Goal: Task Accomplishment & Management: Use online tool/utility

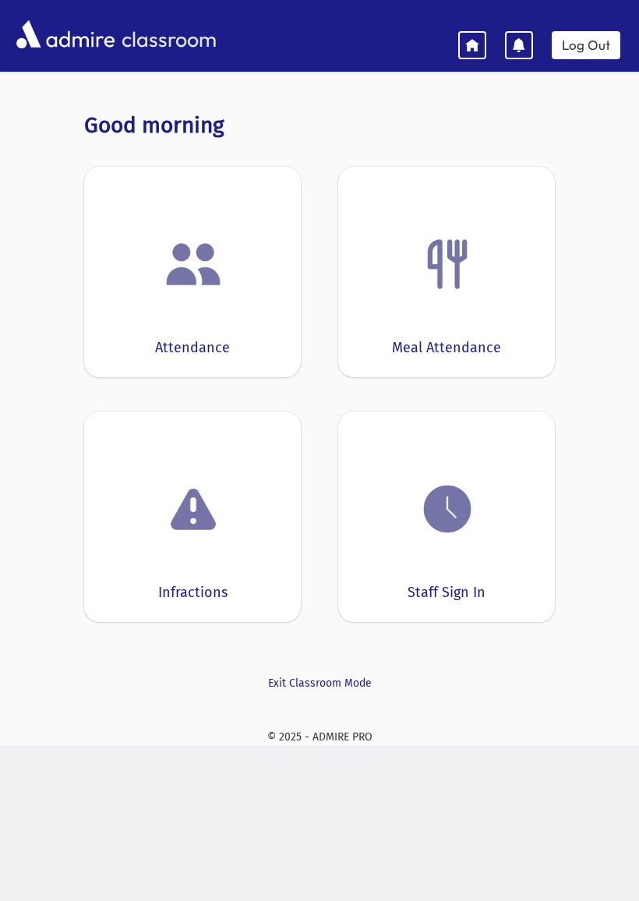
click at [222, 313] on div "Attendance" at bounding box center [192, 272] width 217 height 210
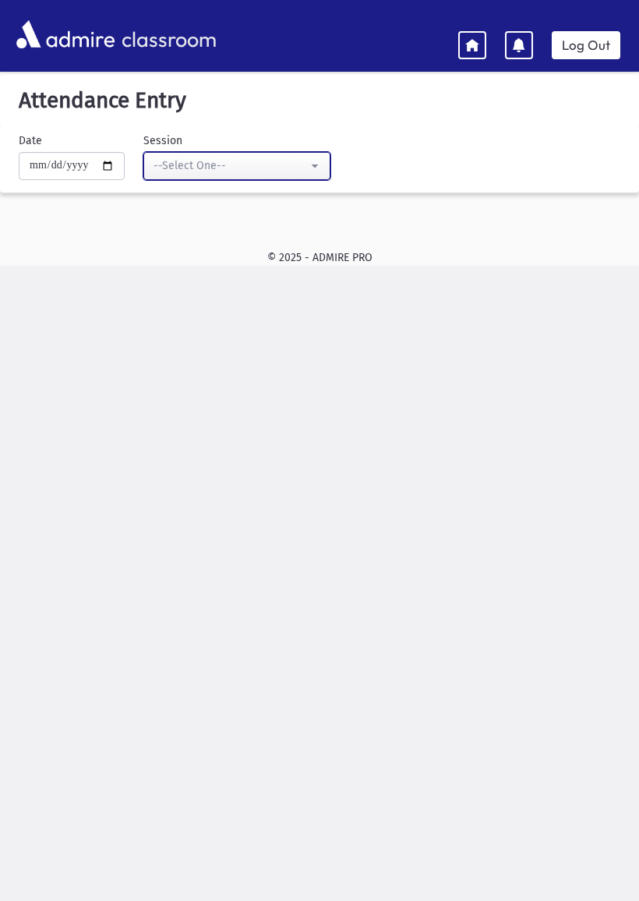
click at [275, 162] on div "--Select One--" at bounding box center [231, 165] width 154 height 16
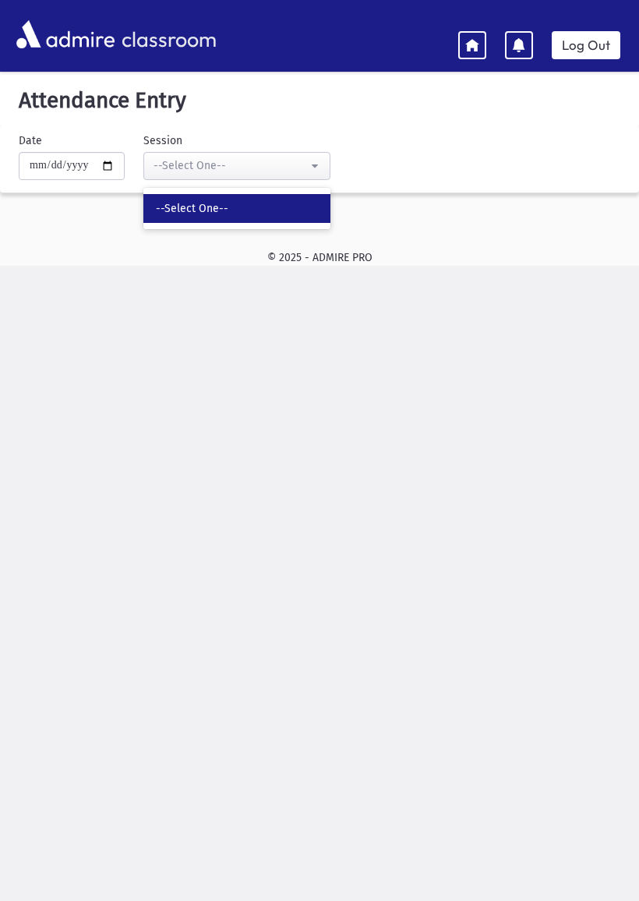
click at [189, 218] on link "--Select One--" at bounding box center [236, 208] width 187 height 29
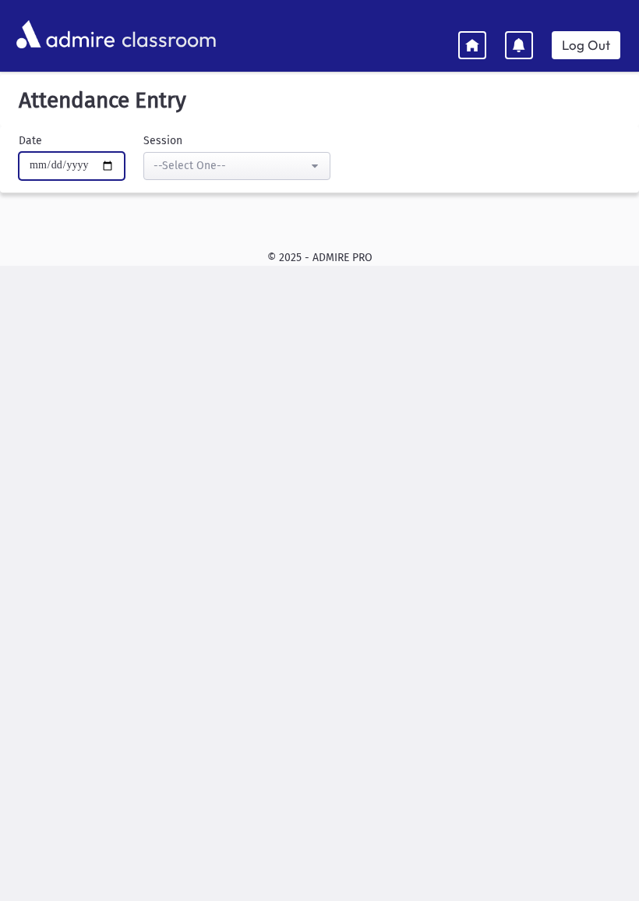
click at [32, 179] on input "**********" at bounding box center [72, 166] width 106 height 28
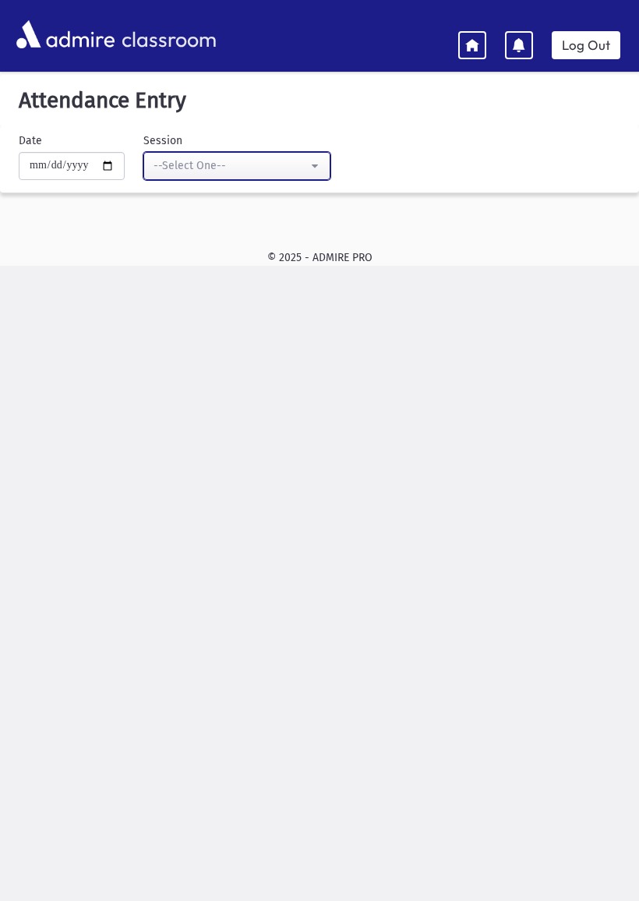
click at [215, 153] on button "--Select One--" at bounding box center [236, 166] width 187 height 28
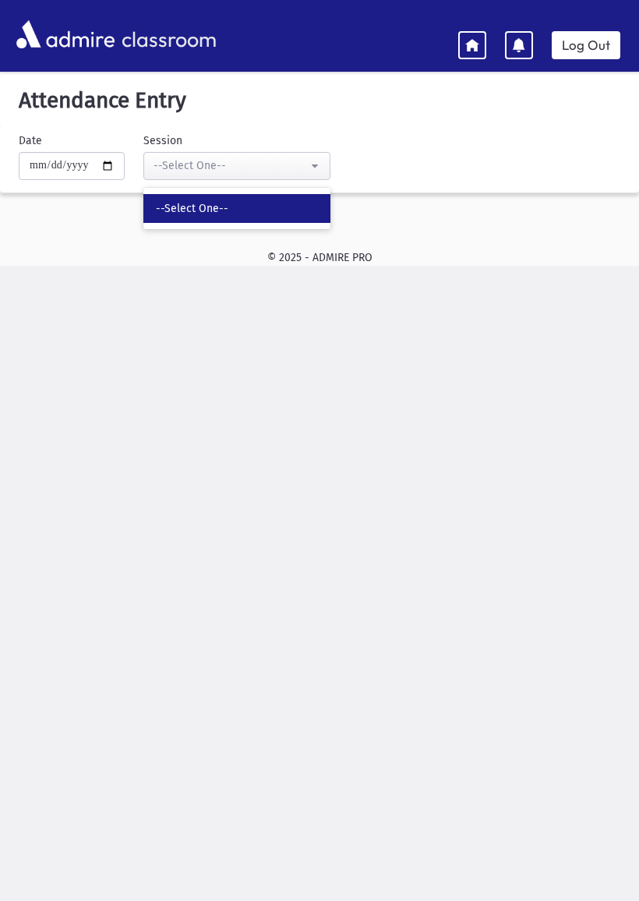
click at [468, 39] on icon at bounding box center [472, 44] width 14 height 14
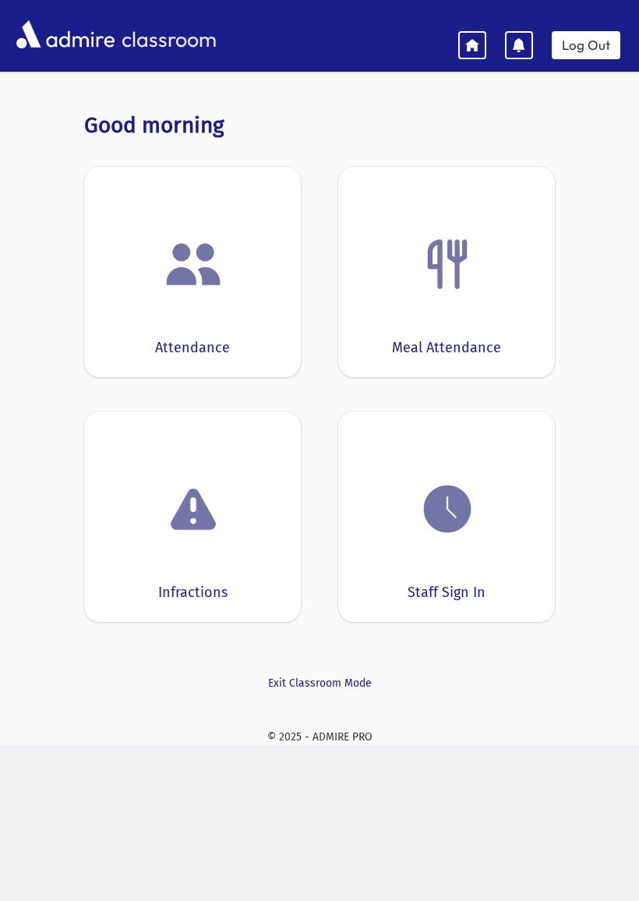
click at [456, 284] on img at bounding box center [447, 264] width 59 height 59
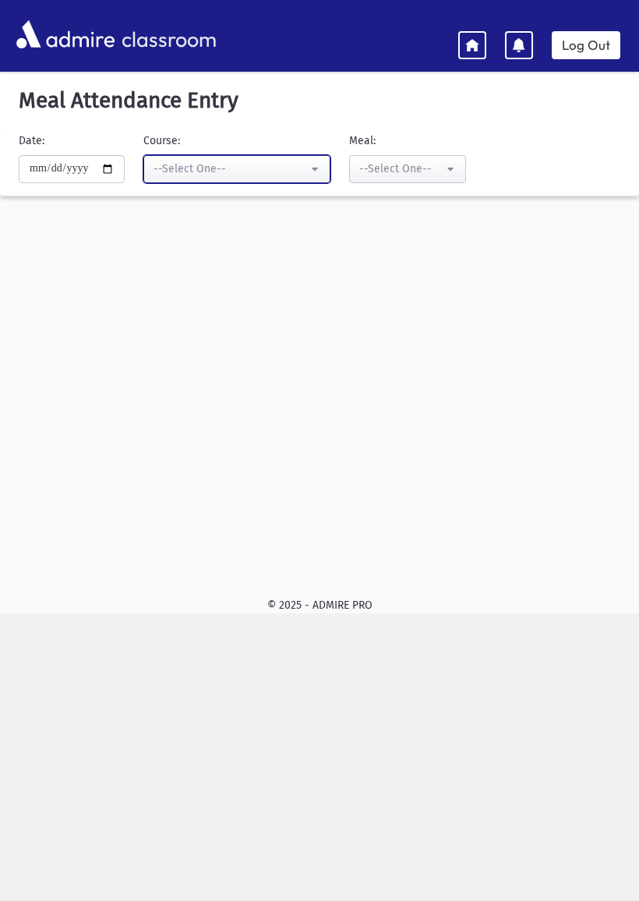
click at [264, 168] on div "--Select One--" at bounding box center [231, 169] width 154 height 16
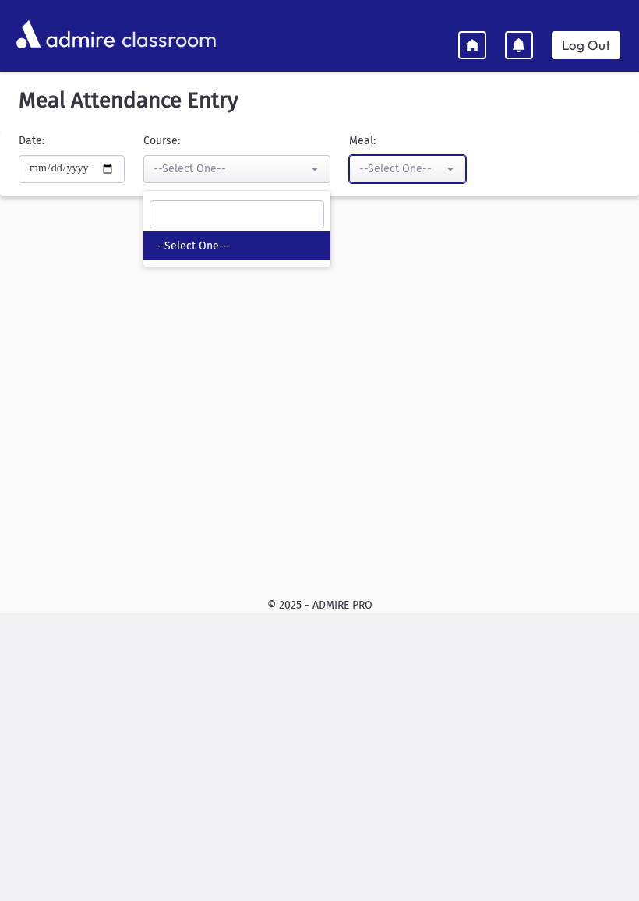
click at [403, 164] on div "--Select One--" at bounding box center [401, 169] width 84 height 16
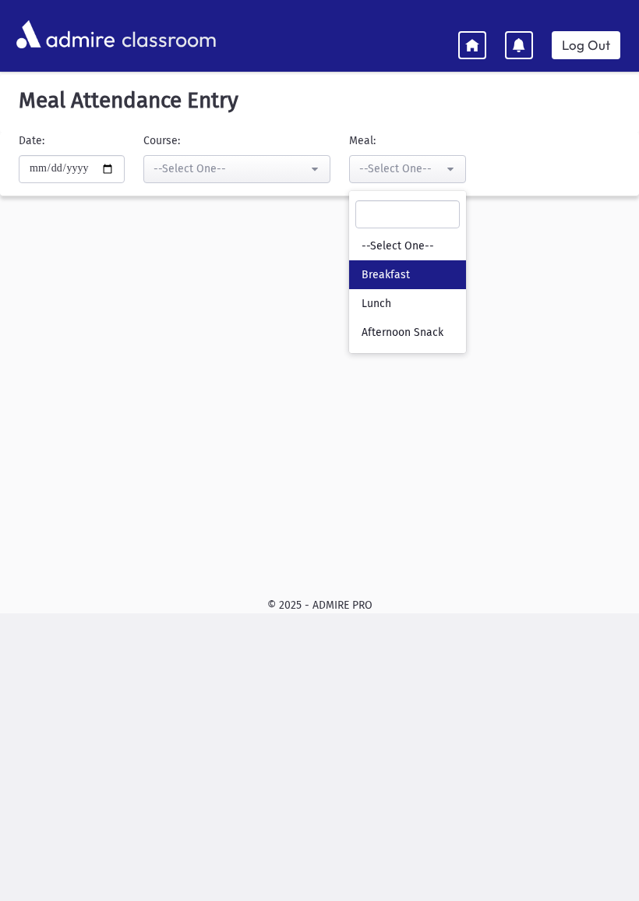
click at [386, 270] on link "Breakfast" at bounding box center [407, 274] width 117 height 29
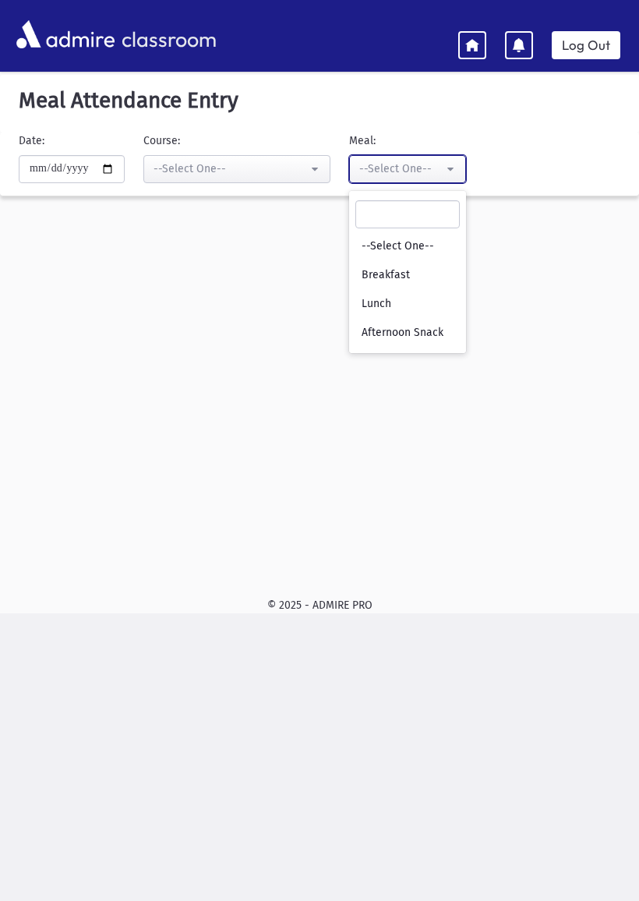
select select "*"
click at [189, 282] on div "**********" at bounding box center [319, 326] width 639 height 503
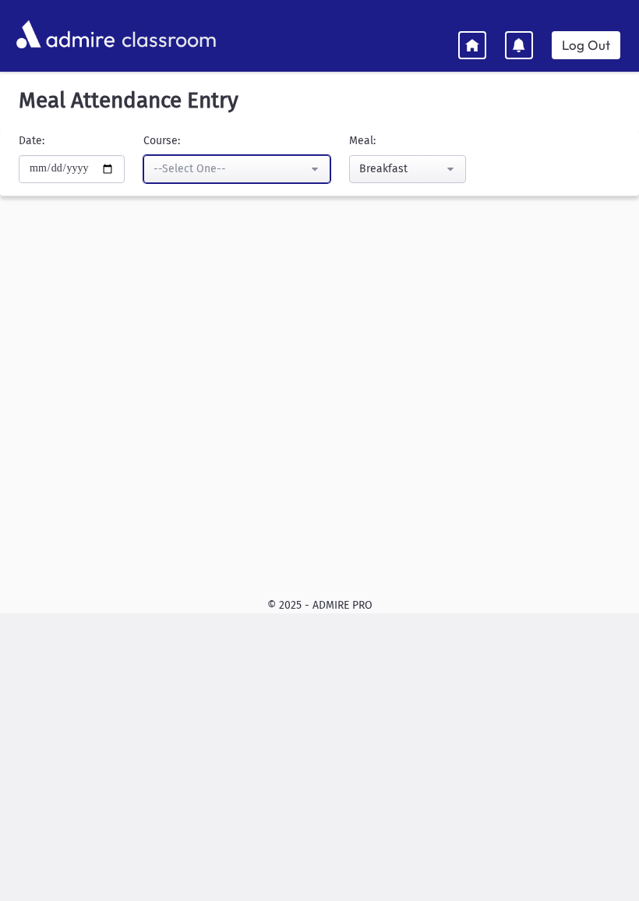
click at [204, 166] on div "--Select One--" at bounding box center [231, 169] width 154 height 16
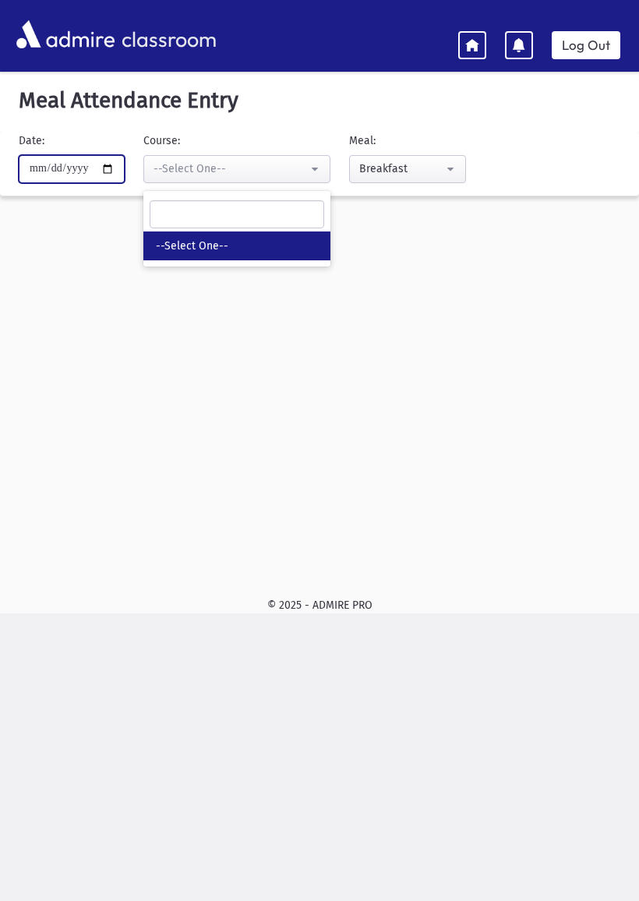
click at [77, 162] on input "**********" at bounding box center [72, 169] width 106 height 28
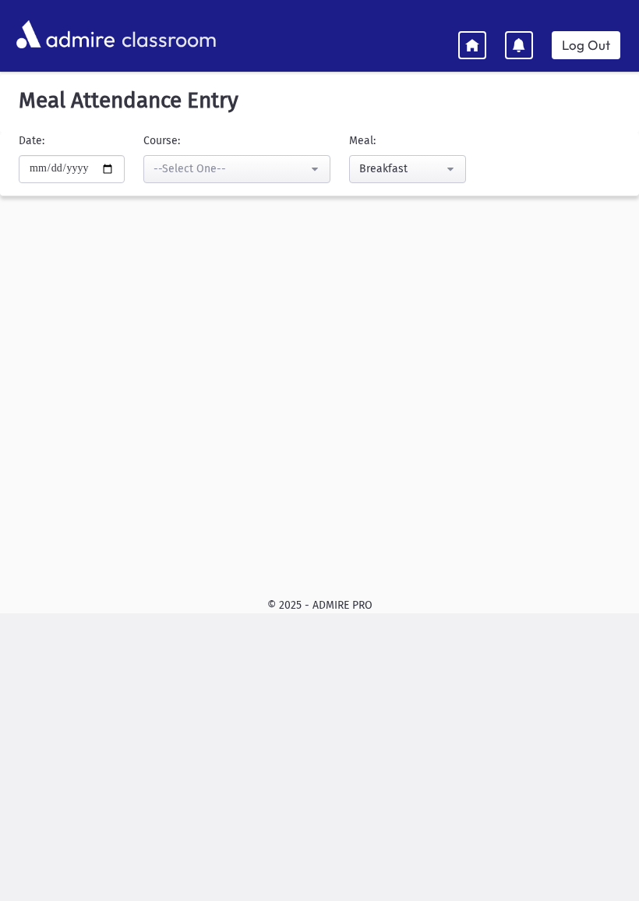
click at [465, 34] on link at bounding box center [472, 45] width 28 height 28
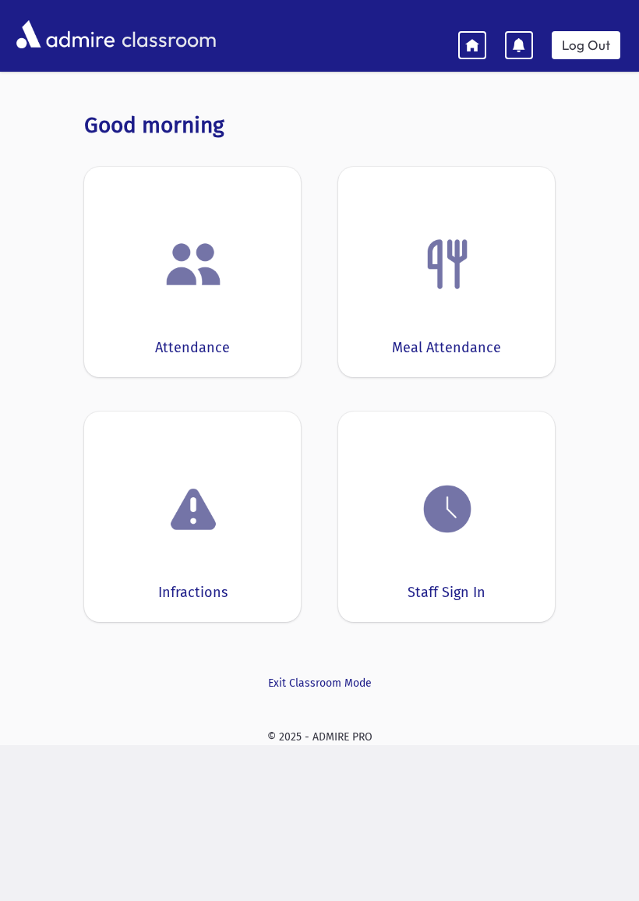
click at [206, 291] on img at bounding box center [193, 264] width 59 height 59
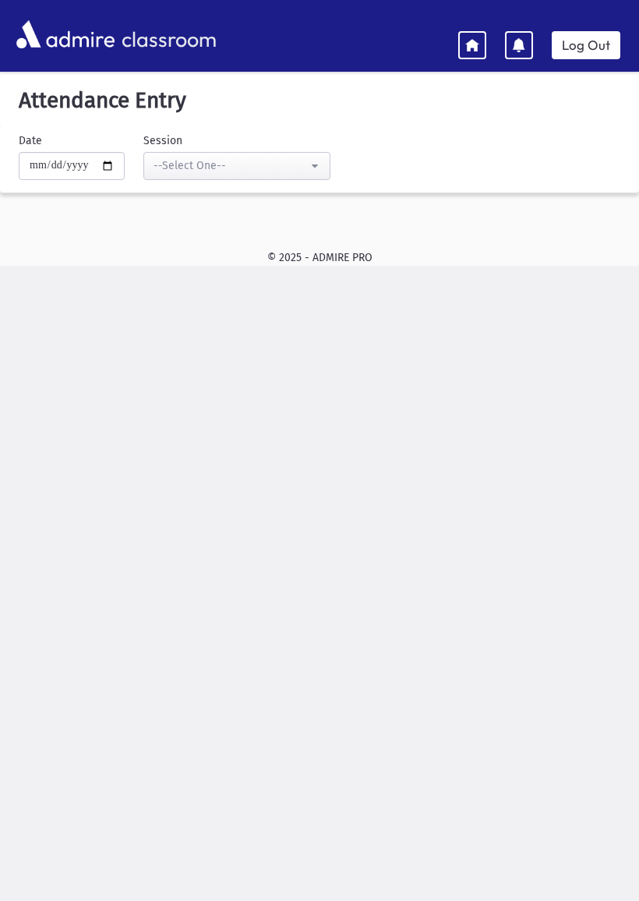
click at [483, 58] on link at bounding box center [472, 45] width 28 height 28
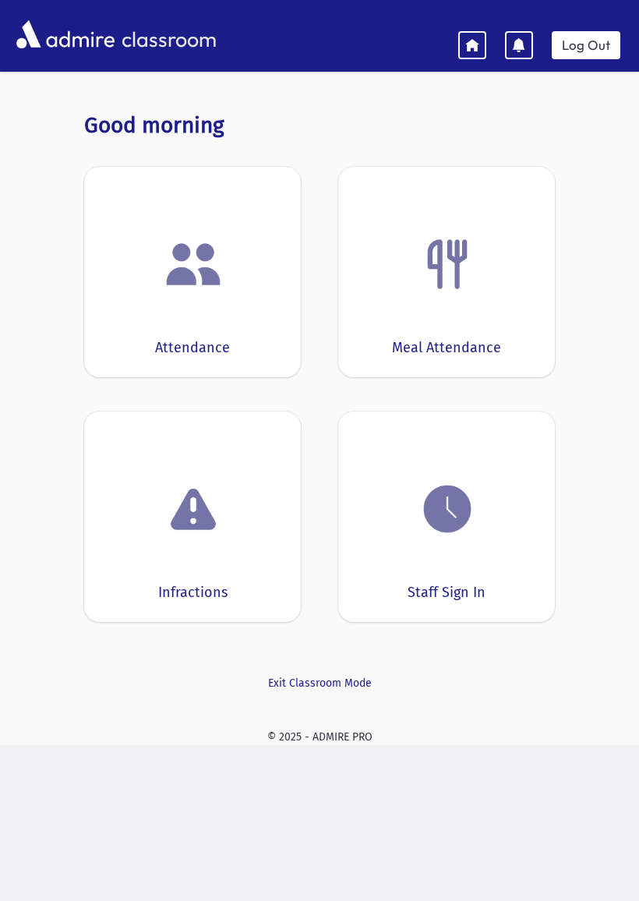
click at [468, 55] on link at bounding box center [472, 45] width 28 height 28
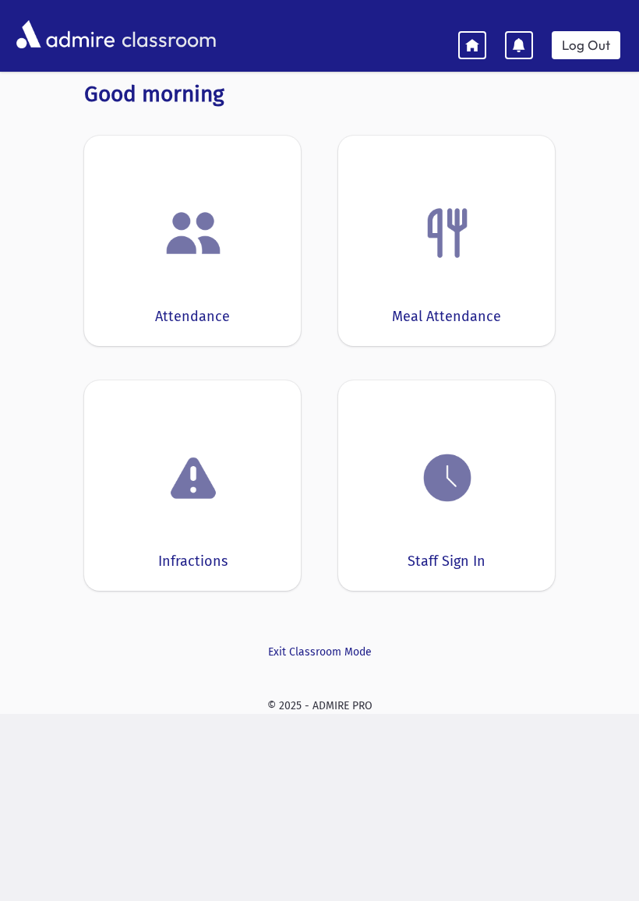
click at [442, 497] on img at bounding box center [447, 477] width 59 height 59
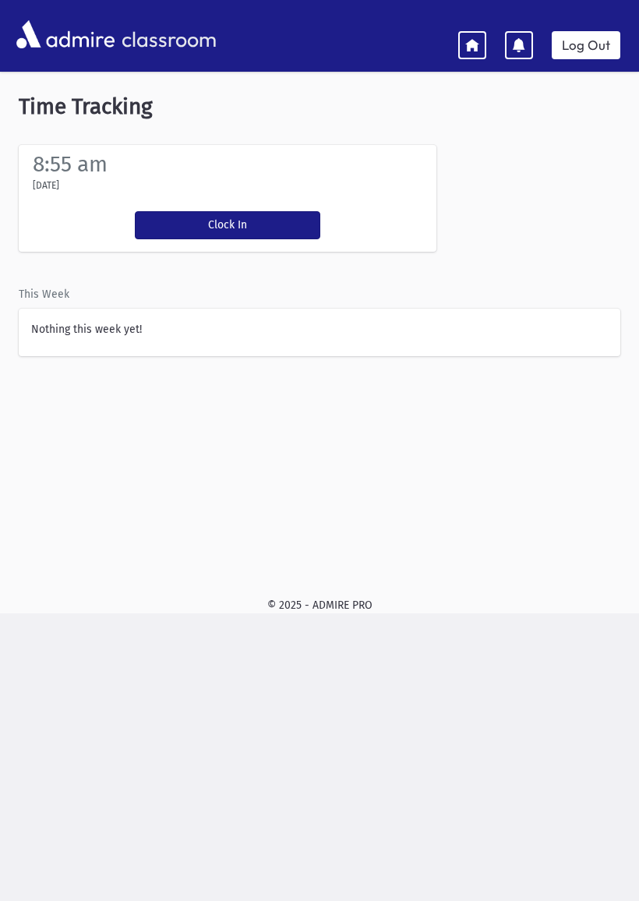
click at [242, 217] on button "Clock In" at bounding box center [227, 225] width 185 height 28
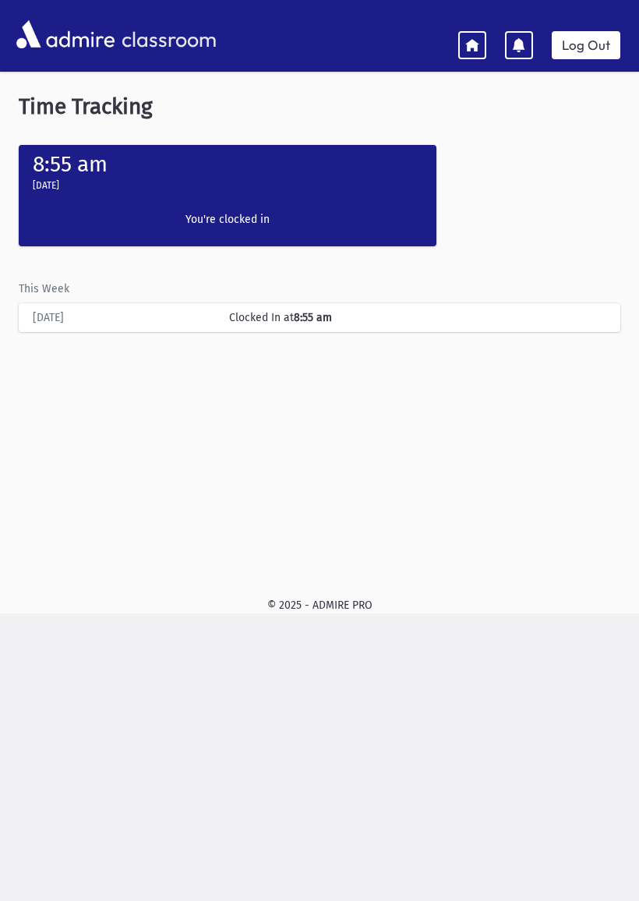
click at [591, 601] on div "© 2025 - ADMIRE PRO" at bounding box center [319, 605] width 614 height 16
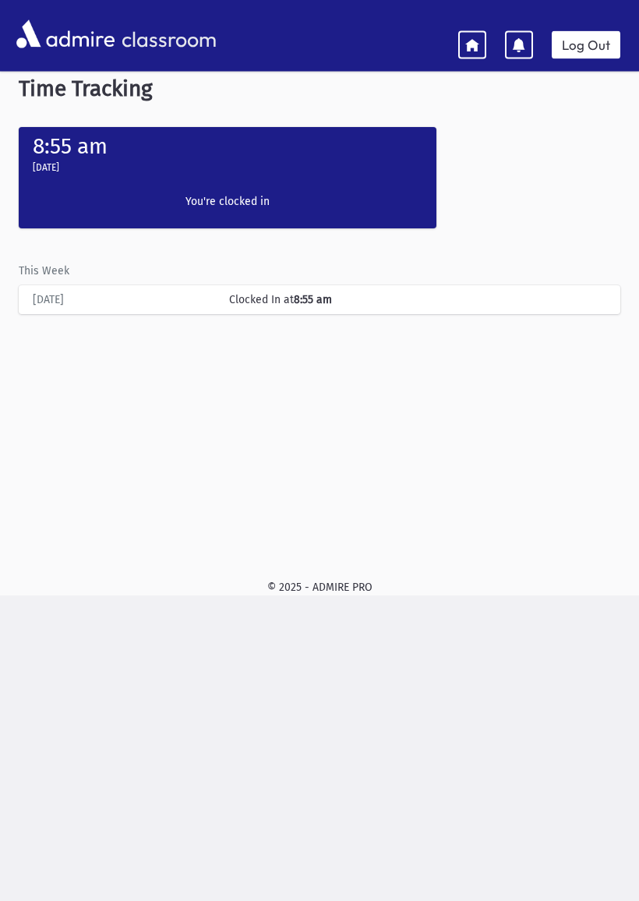
scroll to position [31, 0]
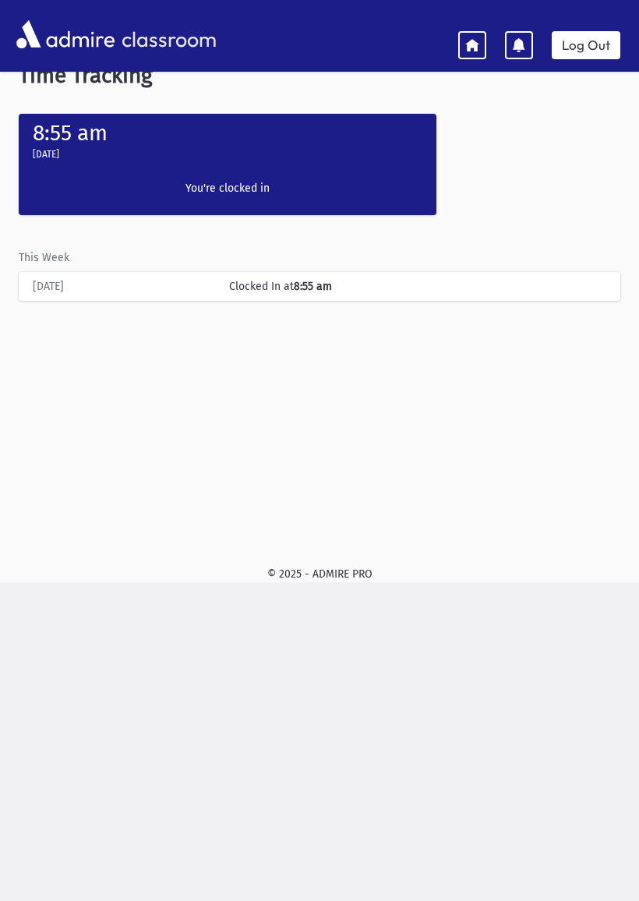
click at [480, 46] on link at bounding box center [472, 45] width 28 height 28
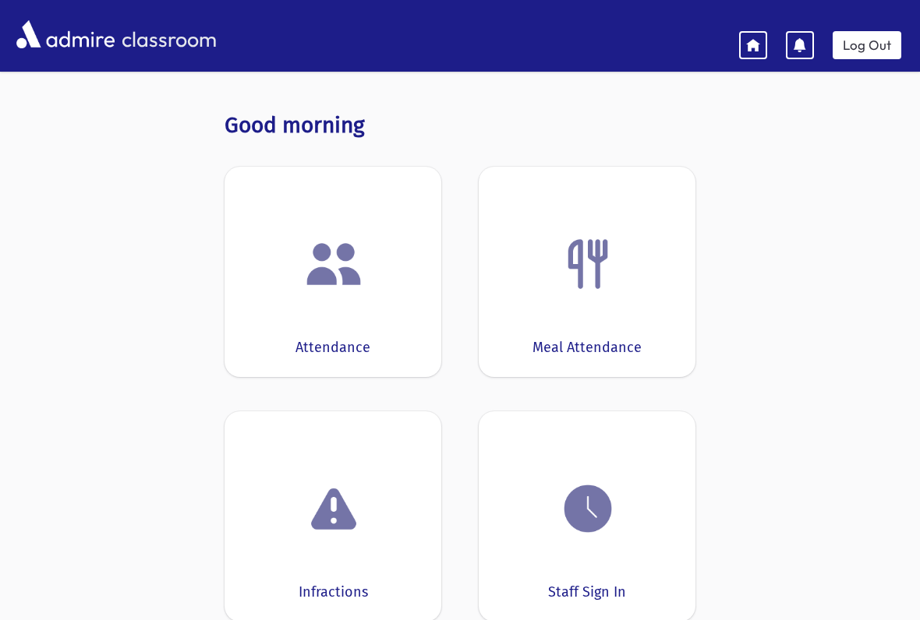
click at [638, 38] on link at bounding box center [753, 45] width 28 height 28
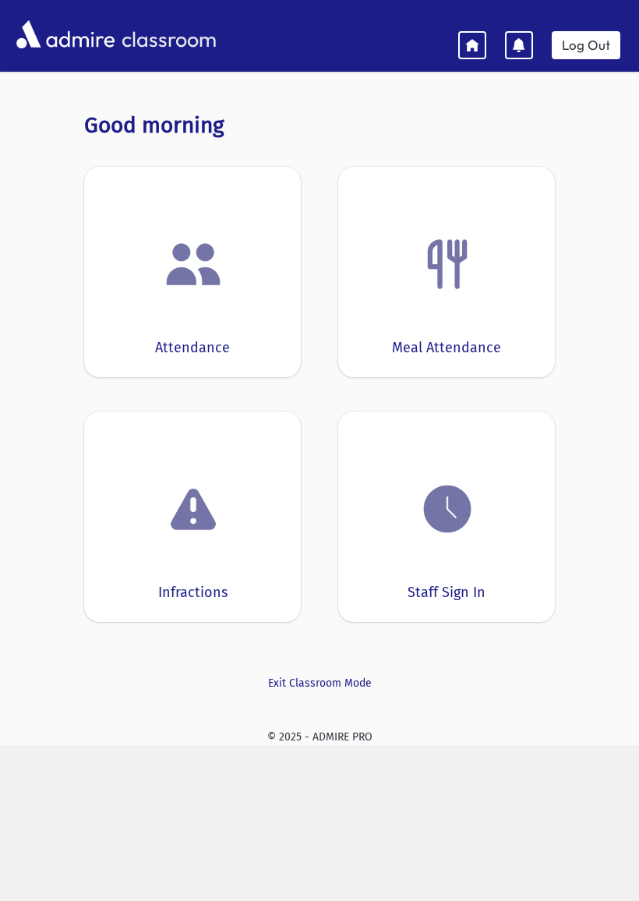
scroll to position [31, 0]
